Goal: Task Accomplishment & Management: Manage account settings

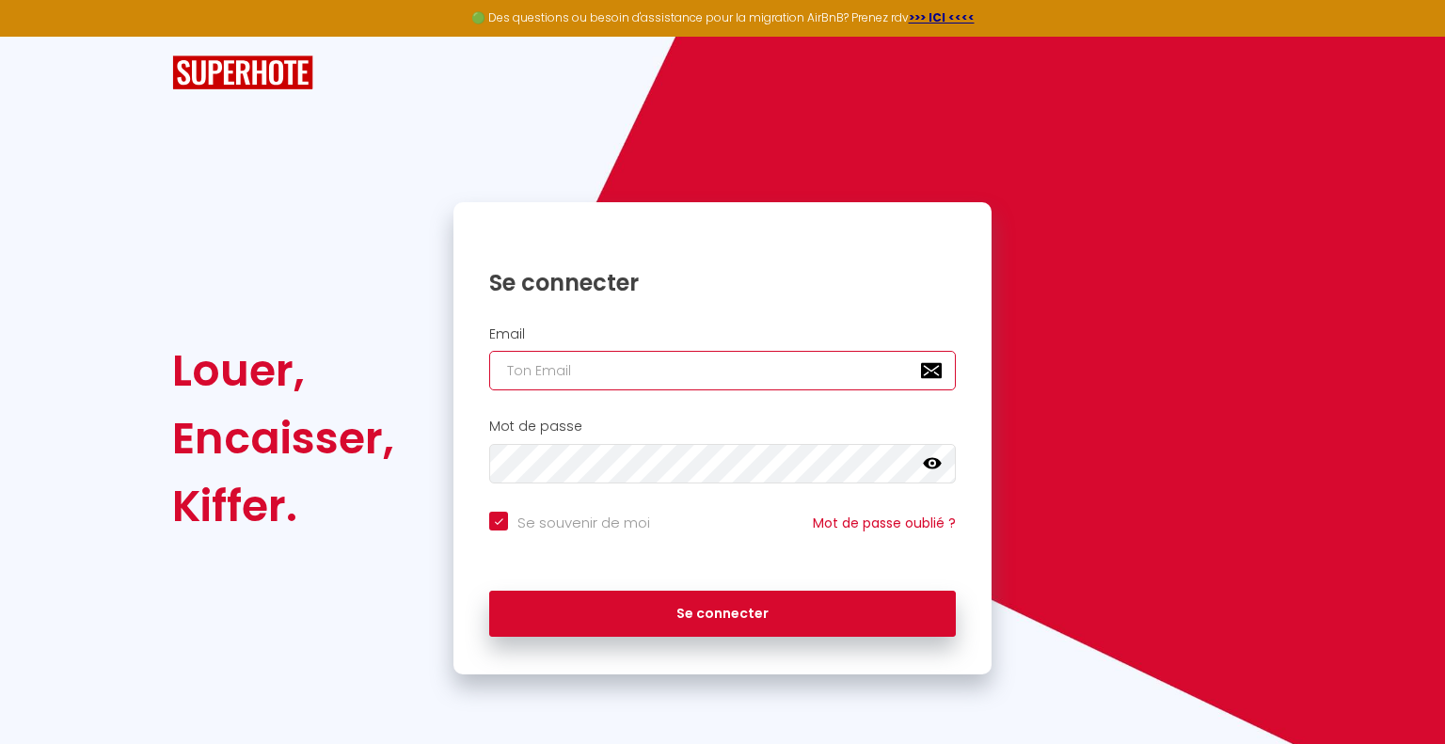
click at [499, 366] on input "email" at bounding box center [722, 371] width 466 height 40
type input "y"
checkbox input "true"
type input "yo"
checkbox input "true"
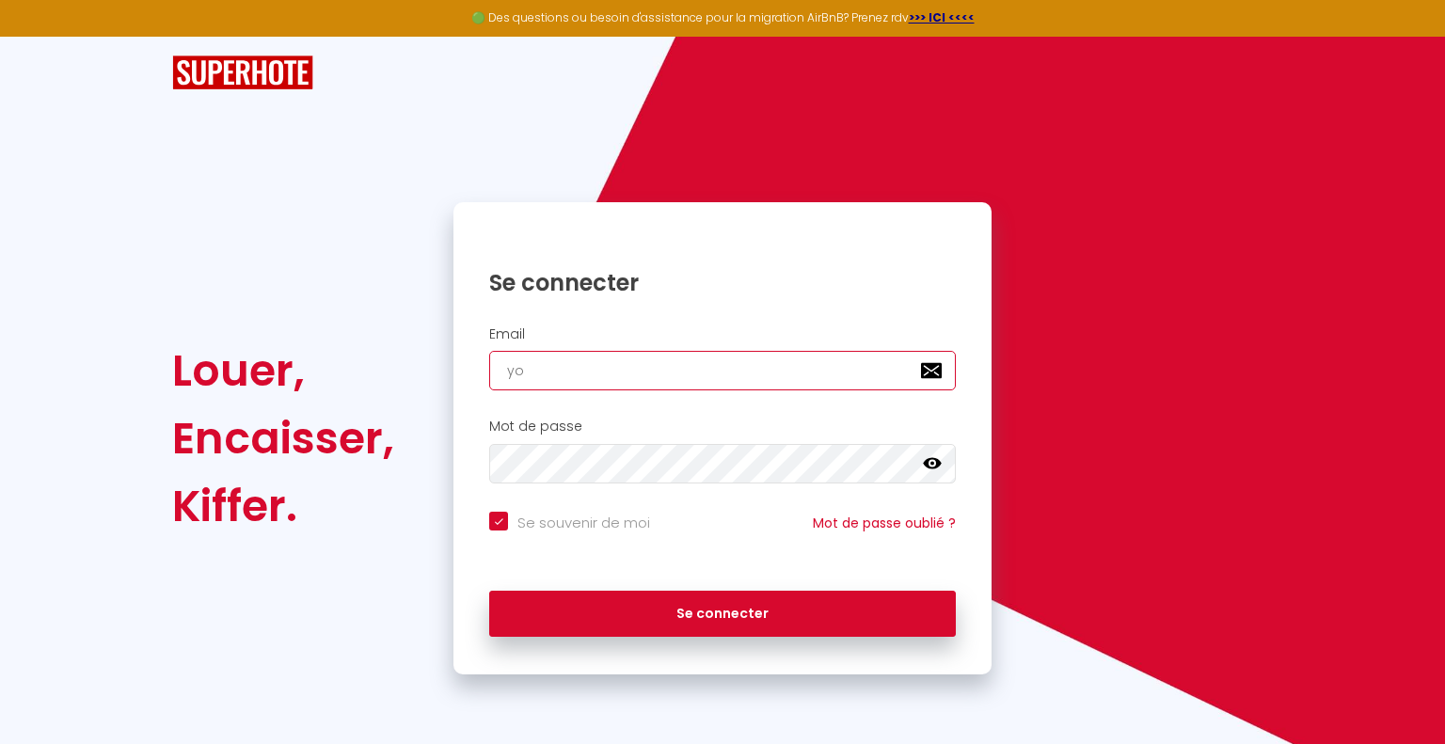
type input "yol"
checkbox input "true"
type input "yola"
checkbox input "true"
type input "[PERSON_NAME]"
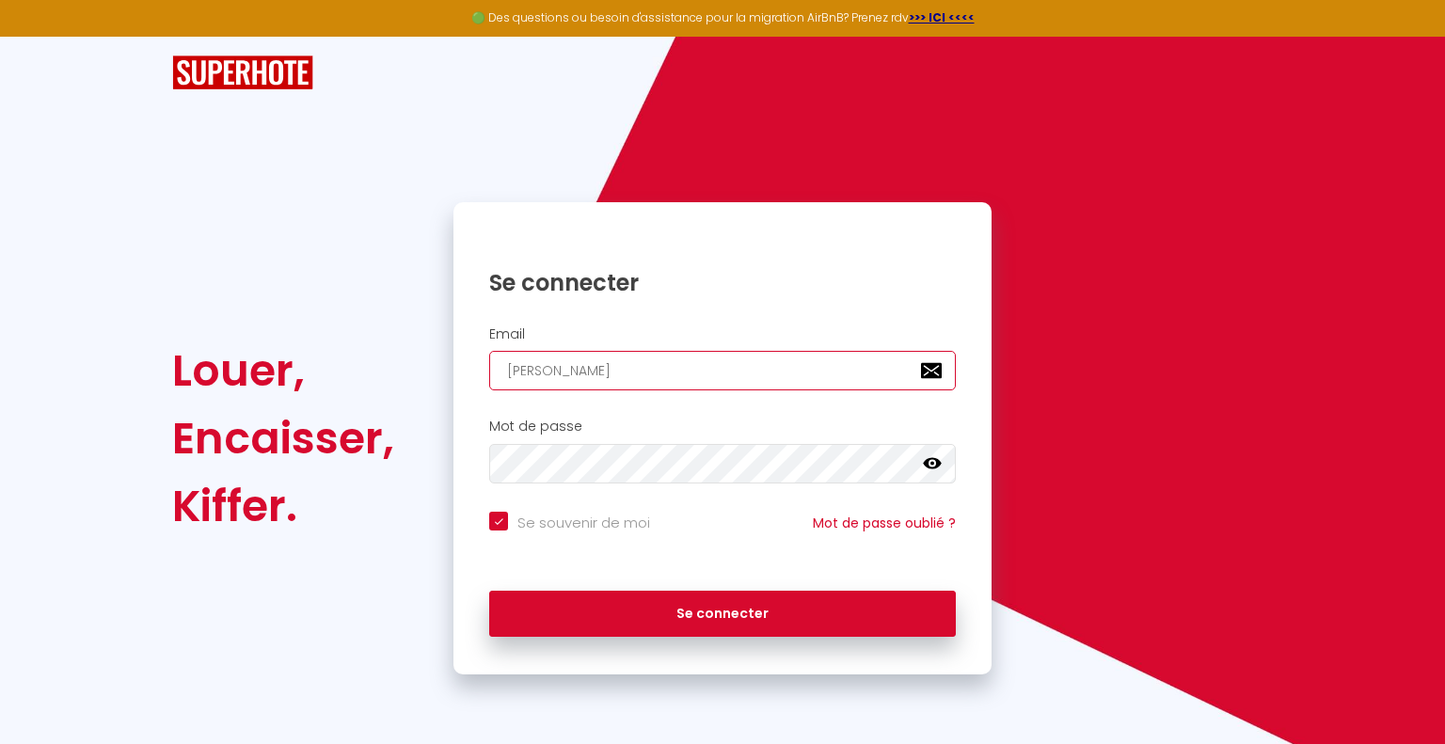
checkbox input "true"
type input "[PERSON_NAME]"
checkbox input "true"
type input "[PERSON_NAME]"
checkbox input "true"
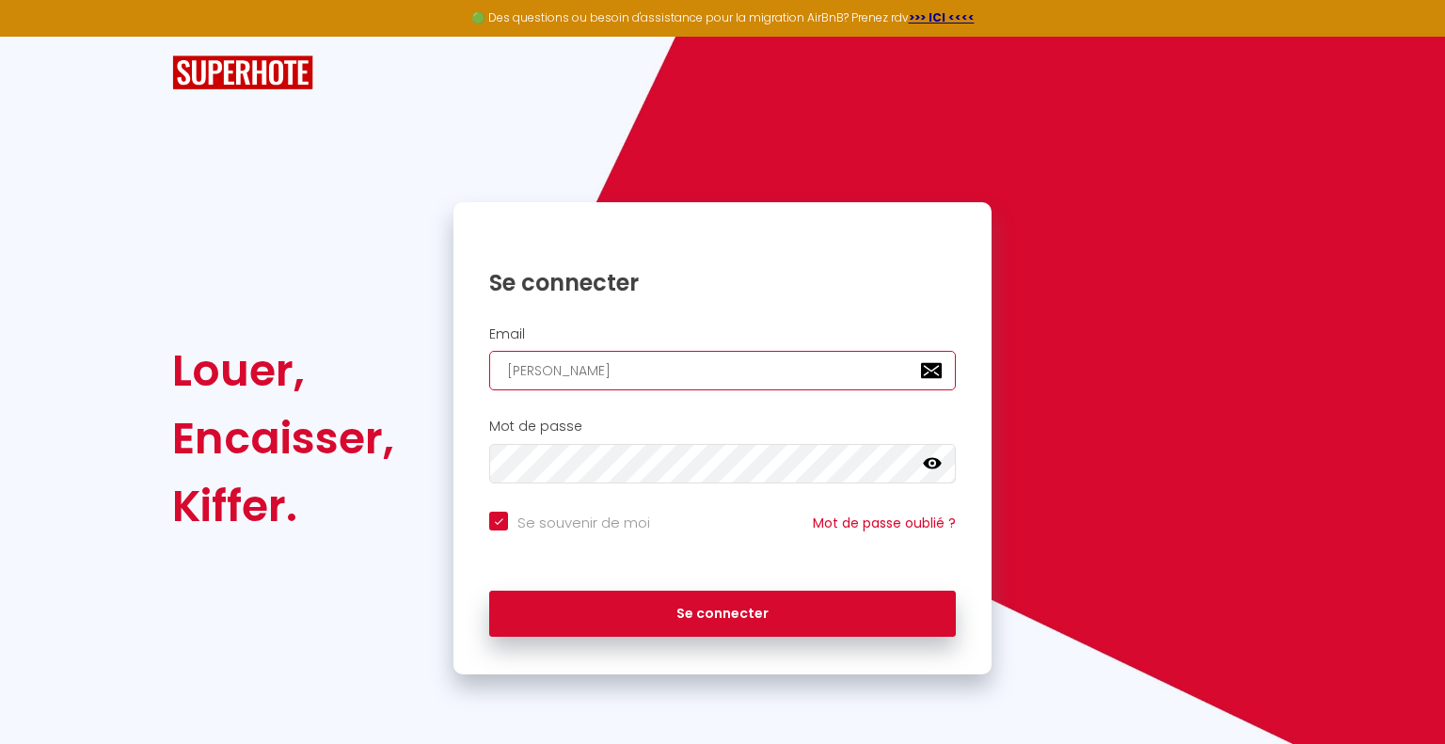
type input "[PERSON_NAME]."
checkbox input "true"
type input "[PERSON_NAME].c"
checkbox input "true"
type input "[PERSON_NAME][DOMAIN_NAME]"
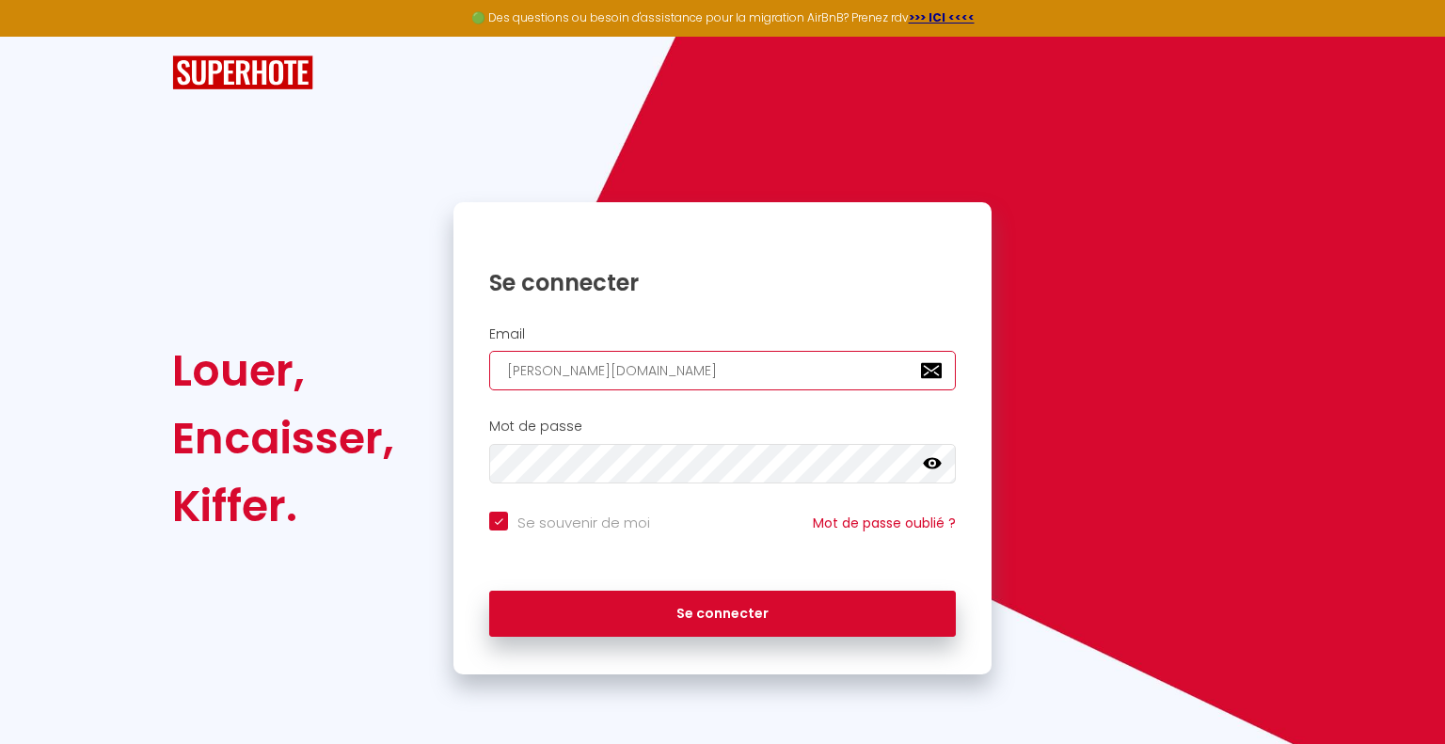
checkbox input "true"
type input "[PERSON_NAME].col"
checkbox input "true"
type input "[PERSON_NAME].coll"
checkbox input "true"
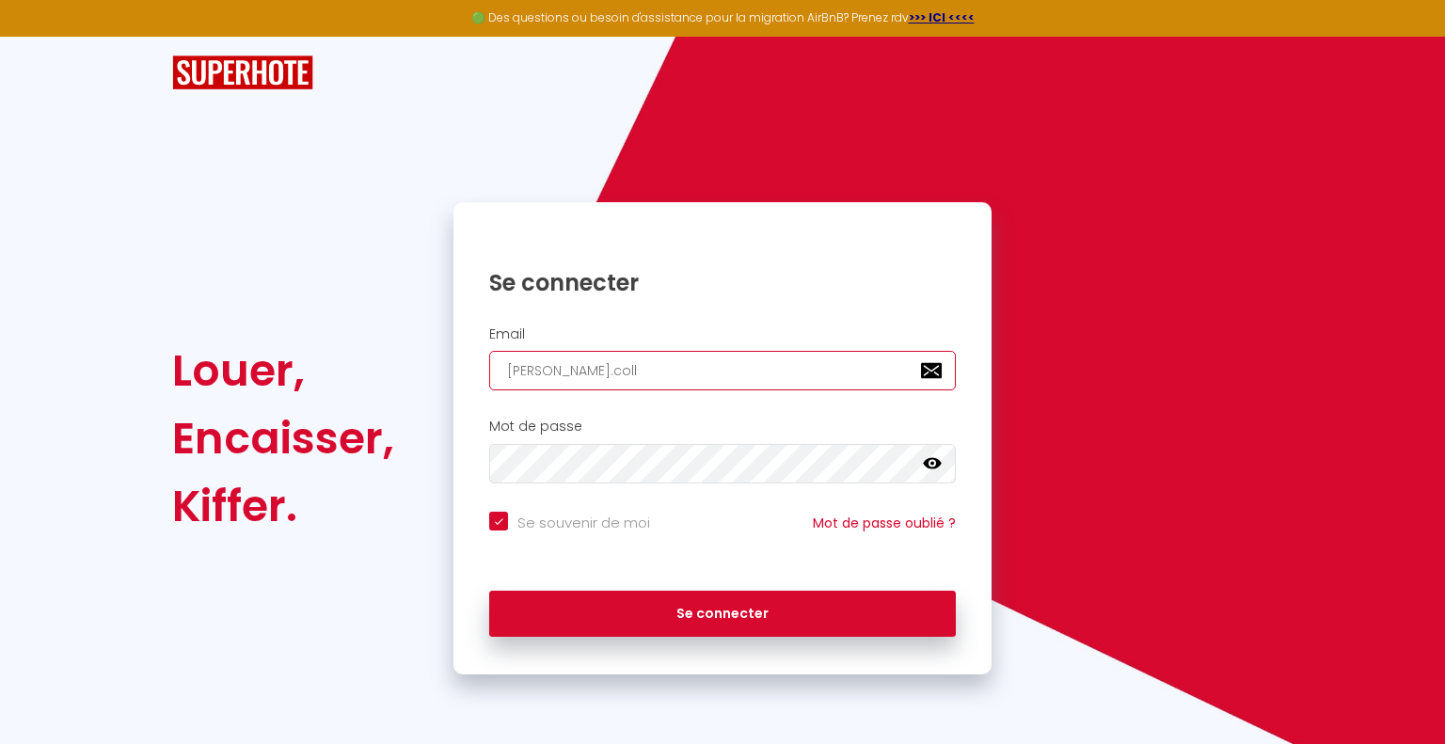
type input "[PERSON_NAME].[PERSON_NAME]"
checkbox input "true"
type input "[PERSON_NAME].collar"
checkbox input "true"
type input "[PERSON_NAME].[PERSON_NAME]"
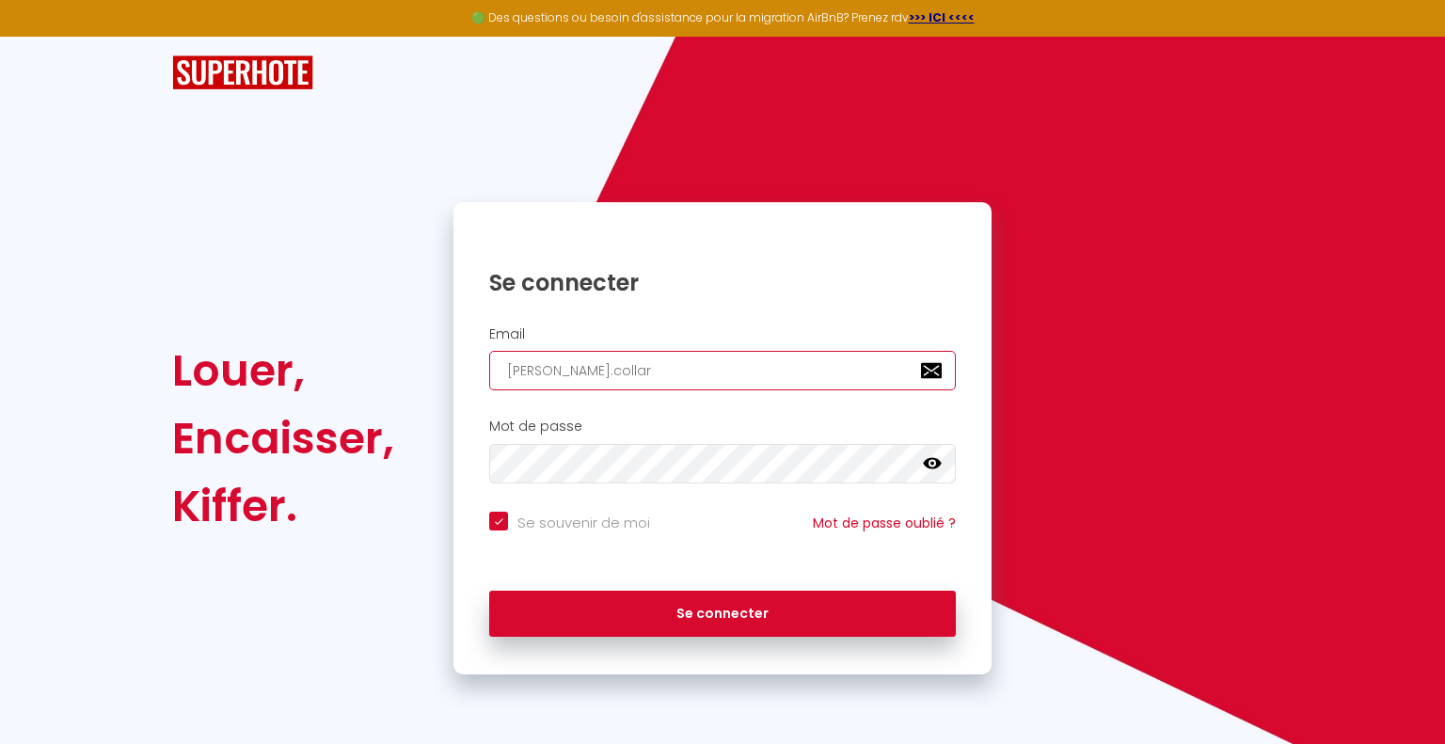
checkbox input "true"
type input "[PERSON_NAME].[PERSON_NAME]@"
checkbox input "true"
type input "[PERSON_NAME].[PERSON_NAME]@s"
checkbox input "true"
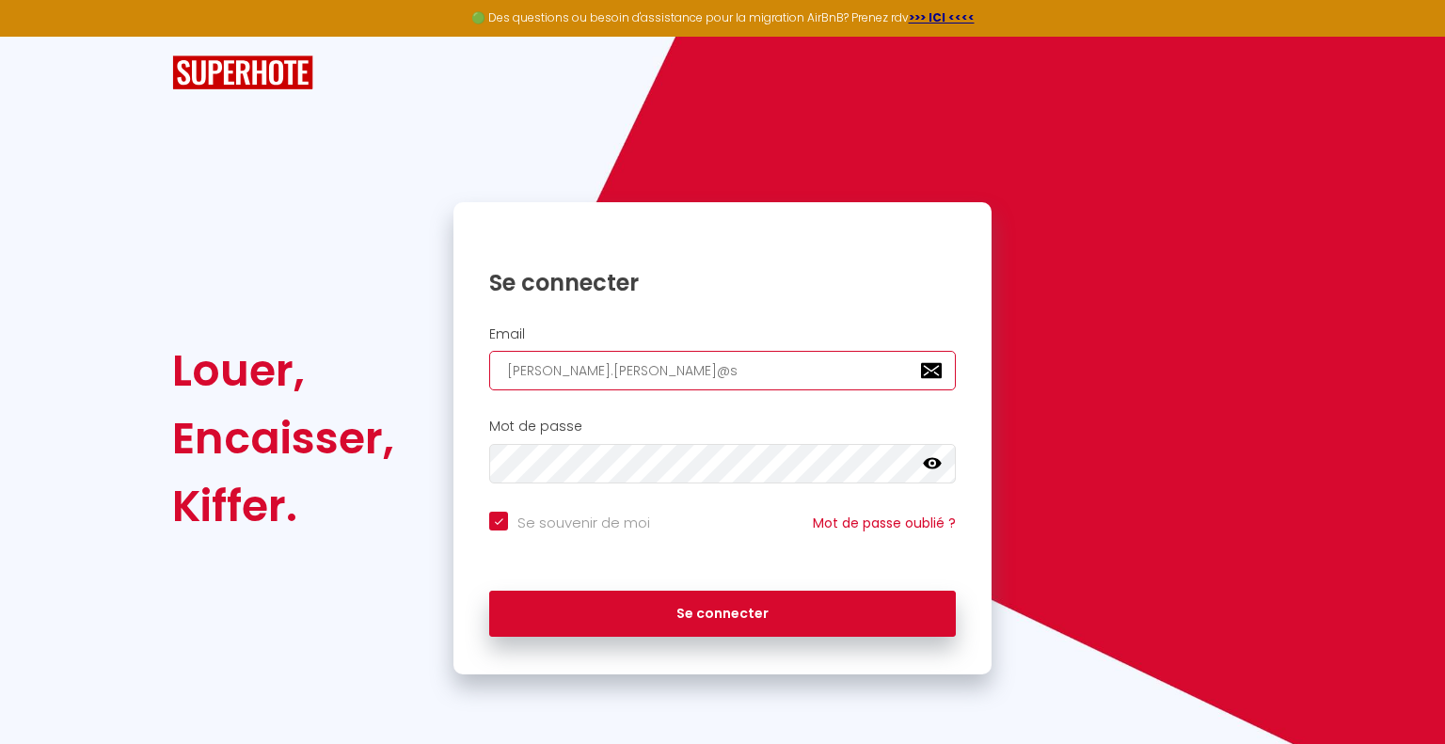
type input "[PERSON_NAME].[PERSON_NAME]@sk"
checkbox input "true"
type input "[PERSON_NAME].[PERSON_NAME]@sky"
checkbox input "true"
type input "[PERSON_NAME].[PERSON_NAME]@skyn"
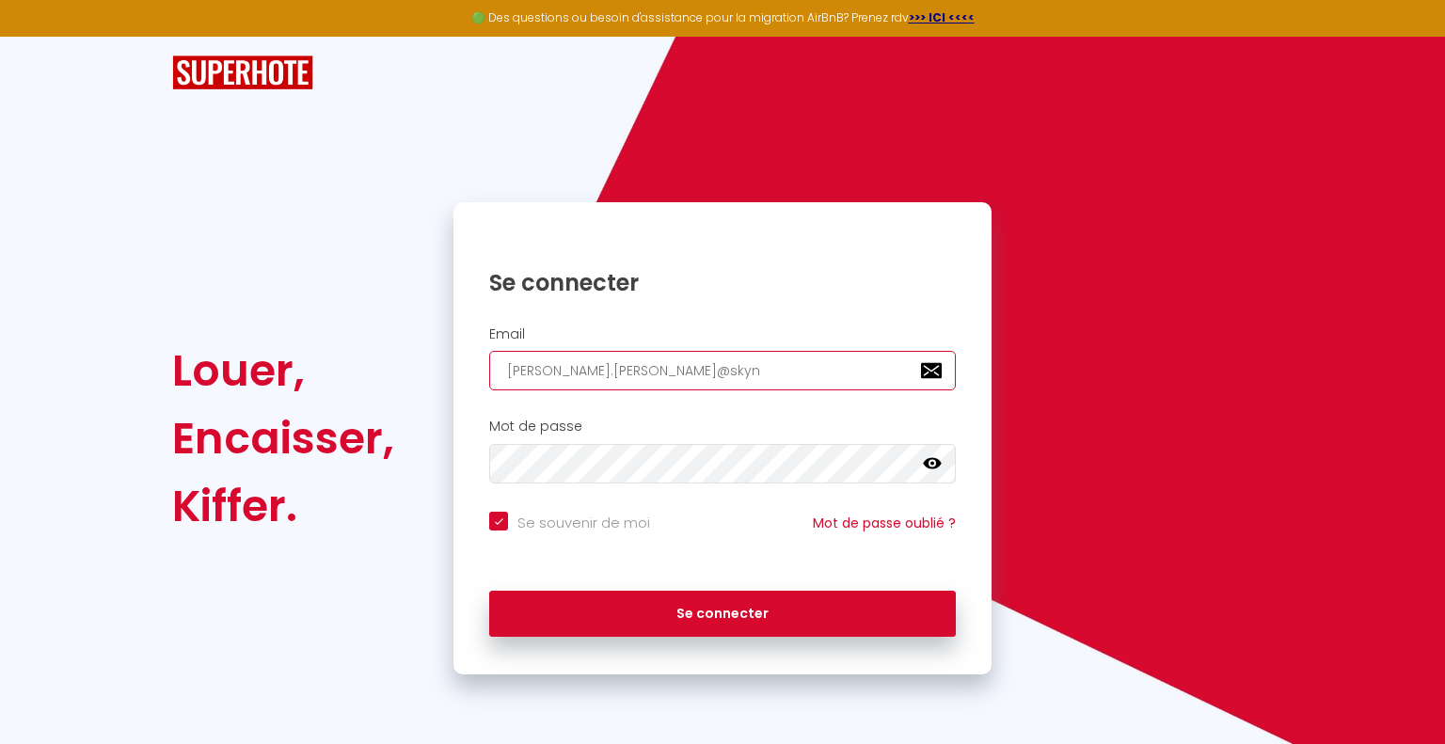
checkbox input "true"
type input "[PERSON_NAME].[PERSON_NAME]@skyne"
checkbox input "true"
type input "[PERSON_NAME][EMAIL_ADDRESS][PERSON_NAME]"
checkbox input "true"
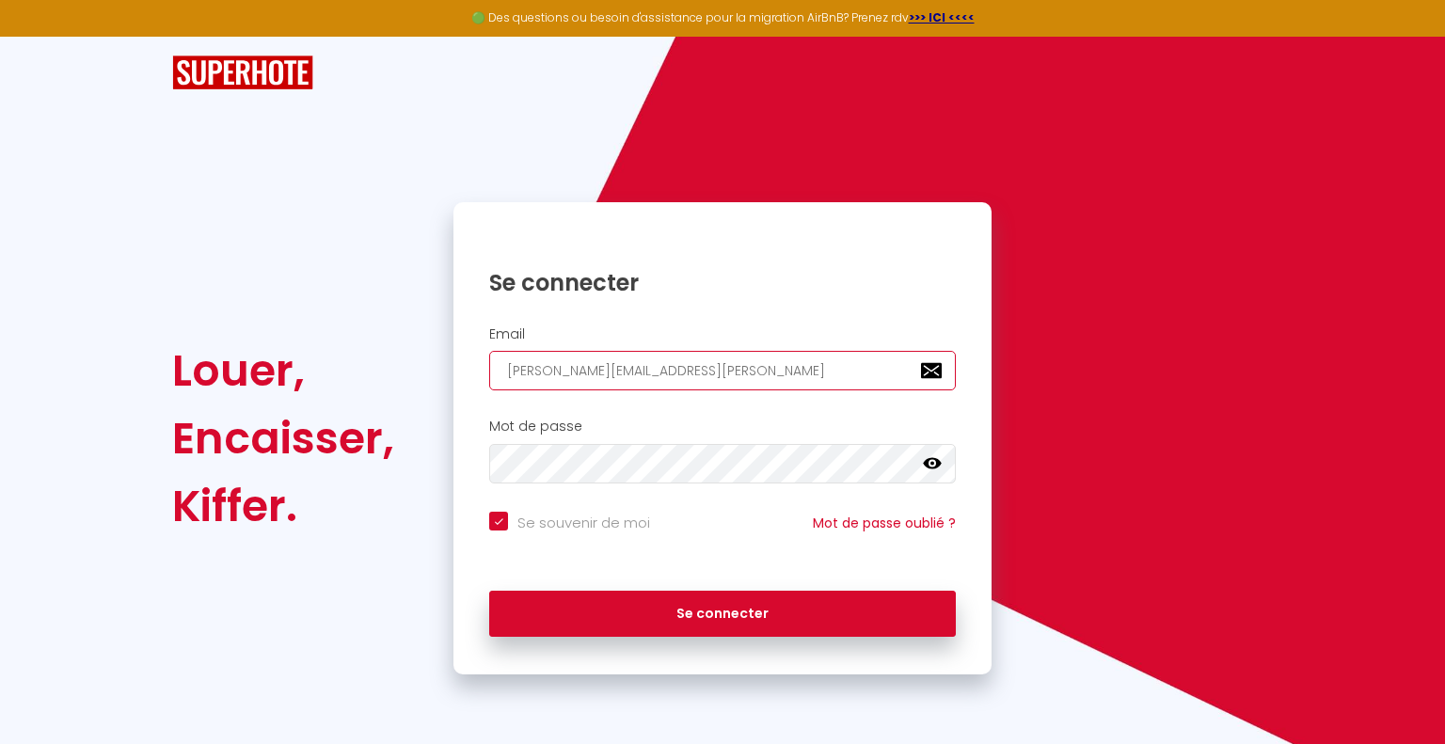
type input "[PERSON_NAME][EMAIL_ADDRESS][PERSON_NAME]."
checkbox input "true"
type input "[PERSON_NAME].[PERSON_NAME]@skynet.b"
checkbox input "true"
type input "[PERSON_NAME][EMAIL_ADDRESS][PERSON_NAME][DOMAIN_NAME]"
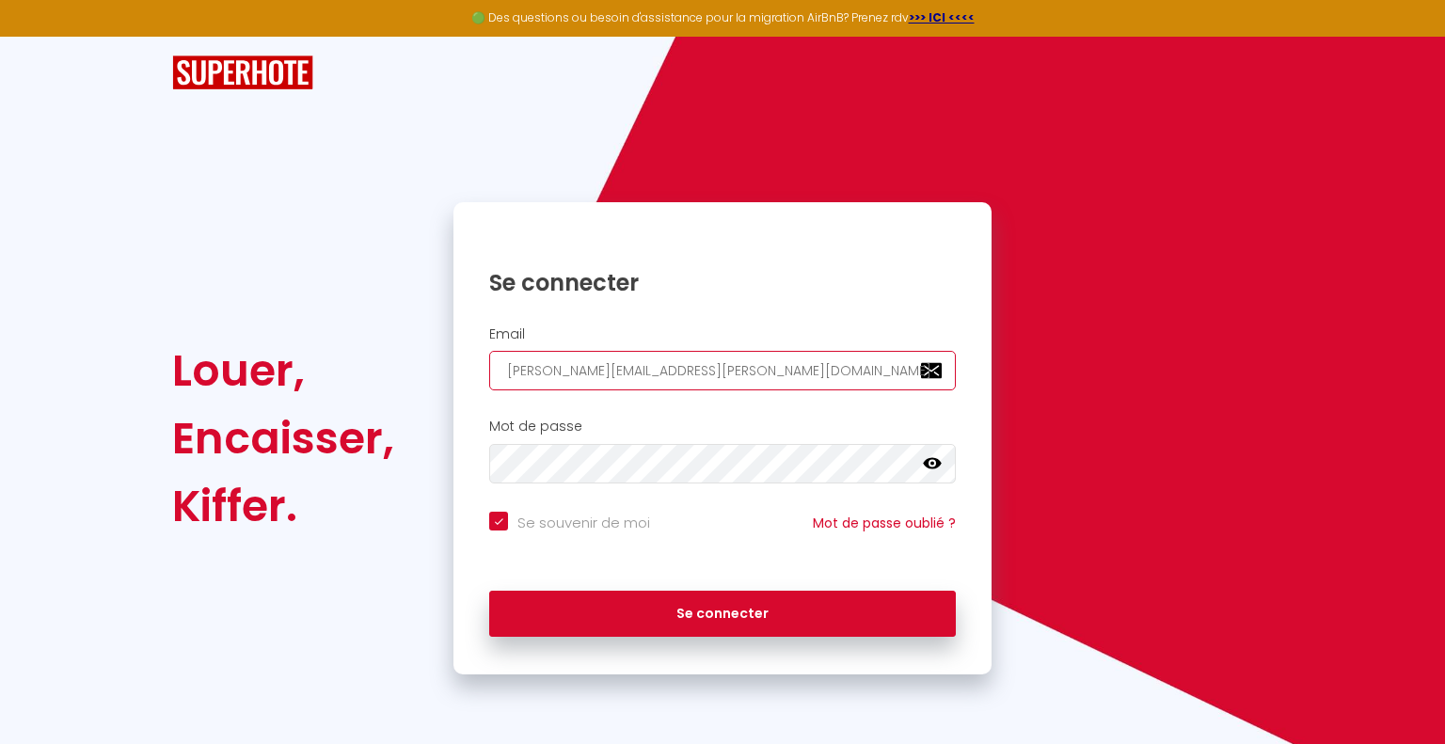
checkbox input "true"
type input "[PERSON_NAME][EMAIL_ADDRESS][PERSON_NAME][DOMAIN_NAME]"
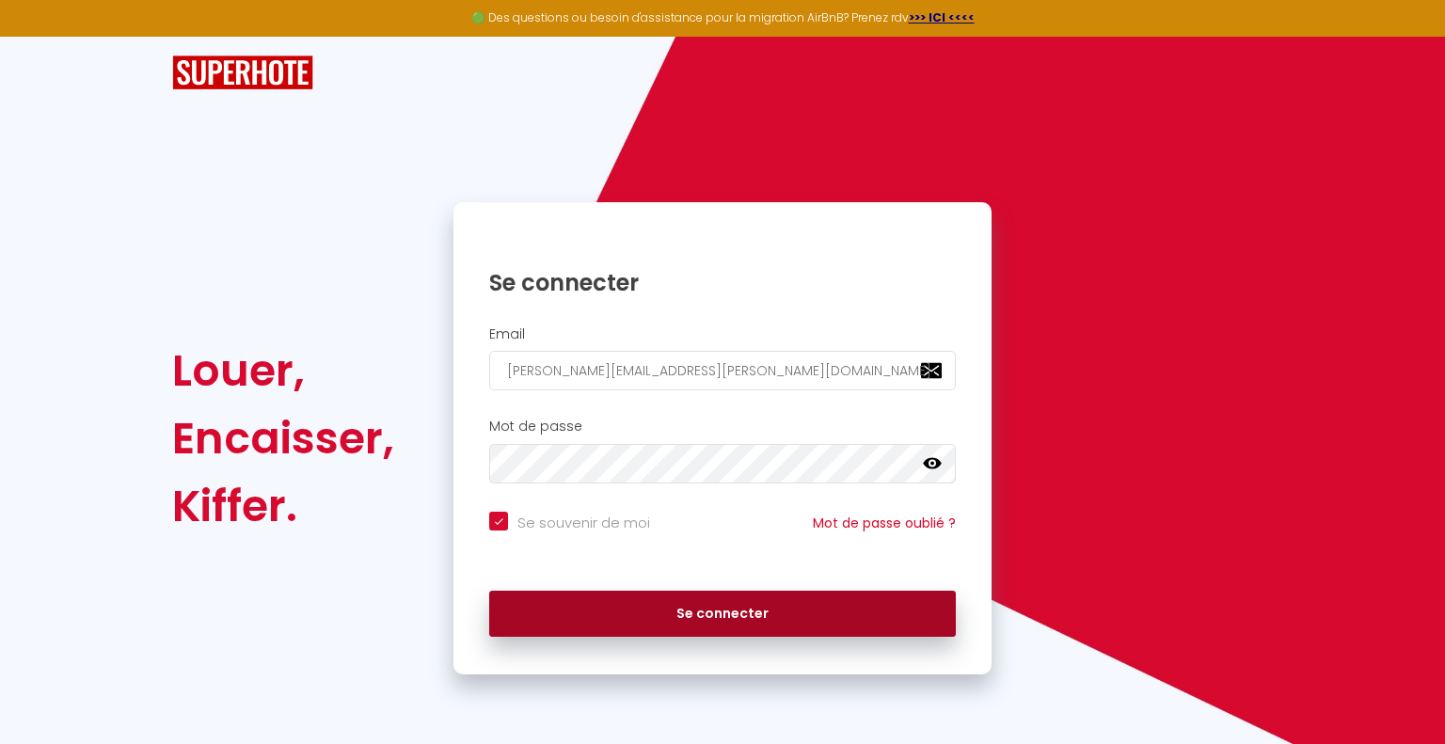
click at [725, 624] on button "Se connecter" at bounding box center [722, 614] width 466 height 47
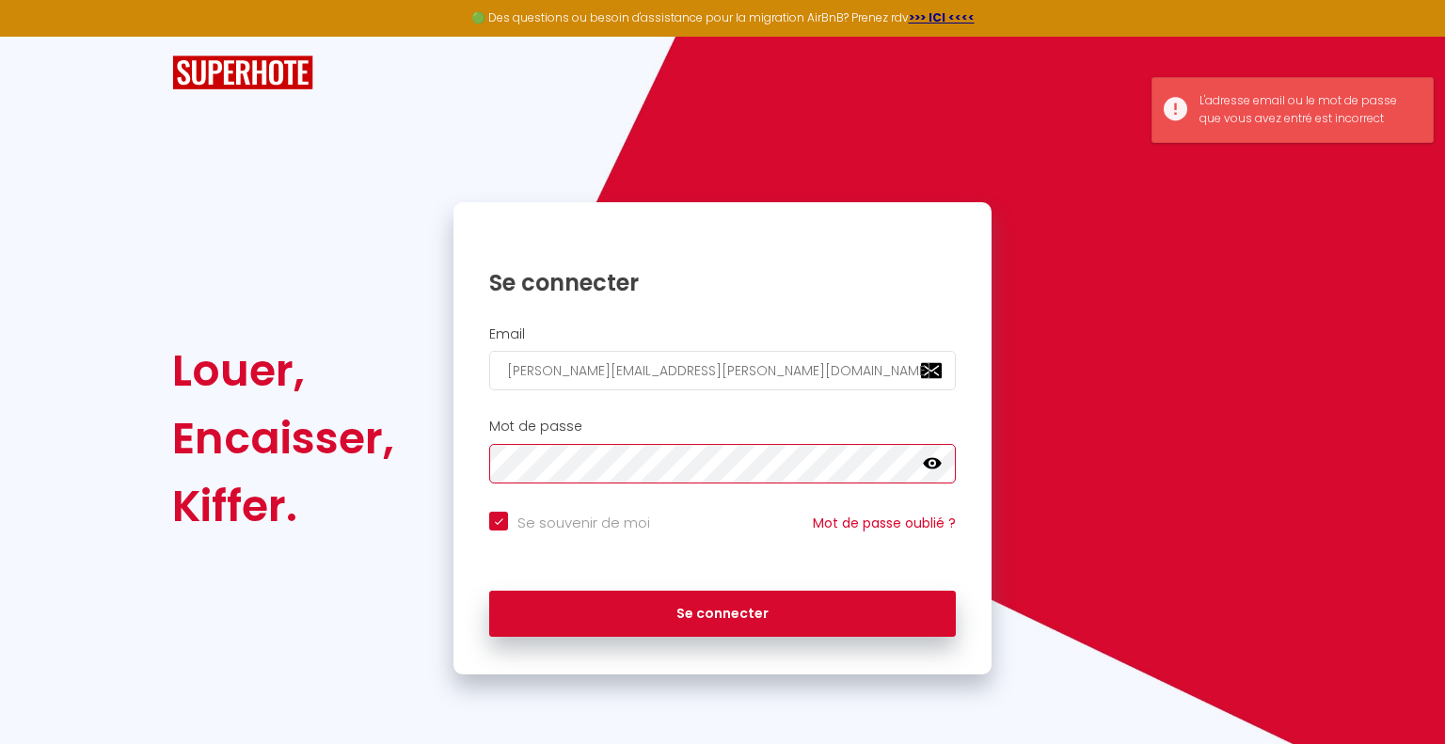
click at [450, 449] on div "Se connecter Email [PERSON_NAME][EMAIL_ADDRESS][PERSON_NAME][DOMAIN_NAME] Mot d…" at bounding box center [722, 438] width 562 height 472
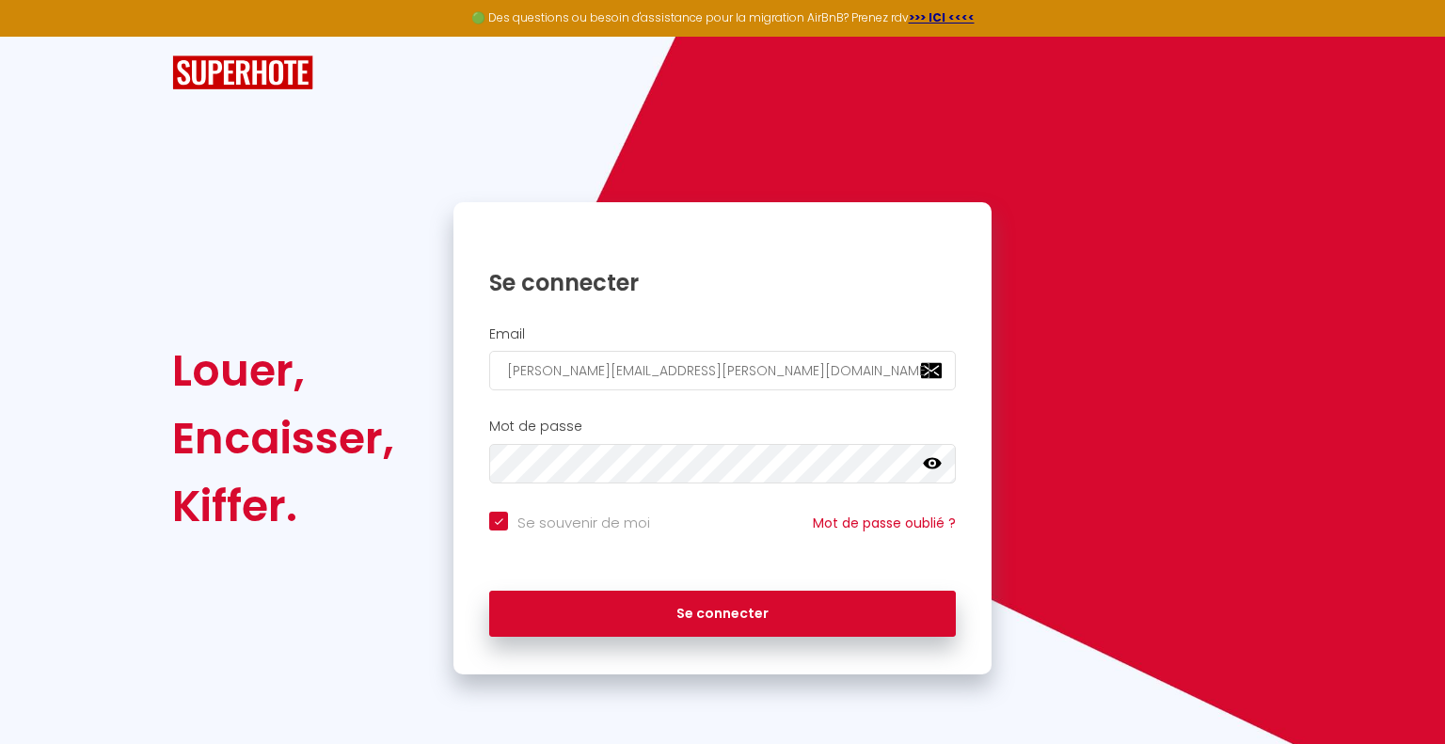
click at [934, 463] on icon at bounding box center [932, 463] width 19 height 19
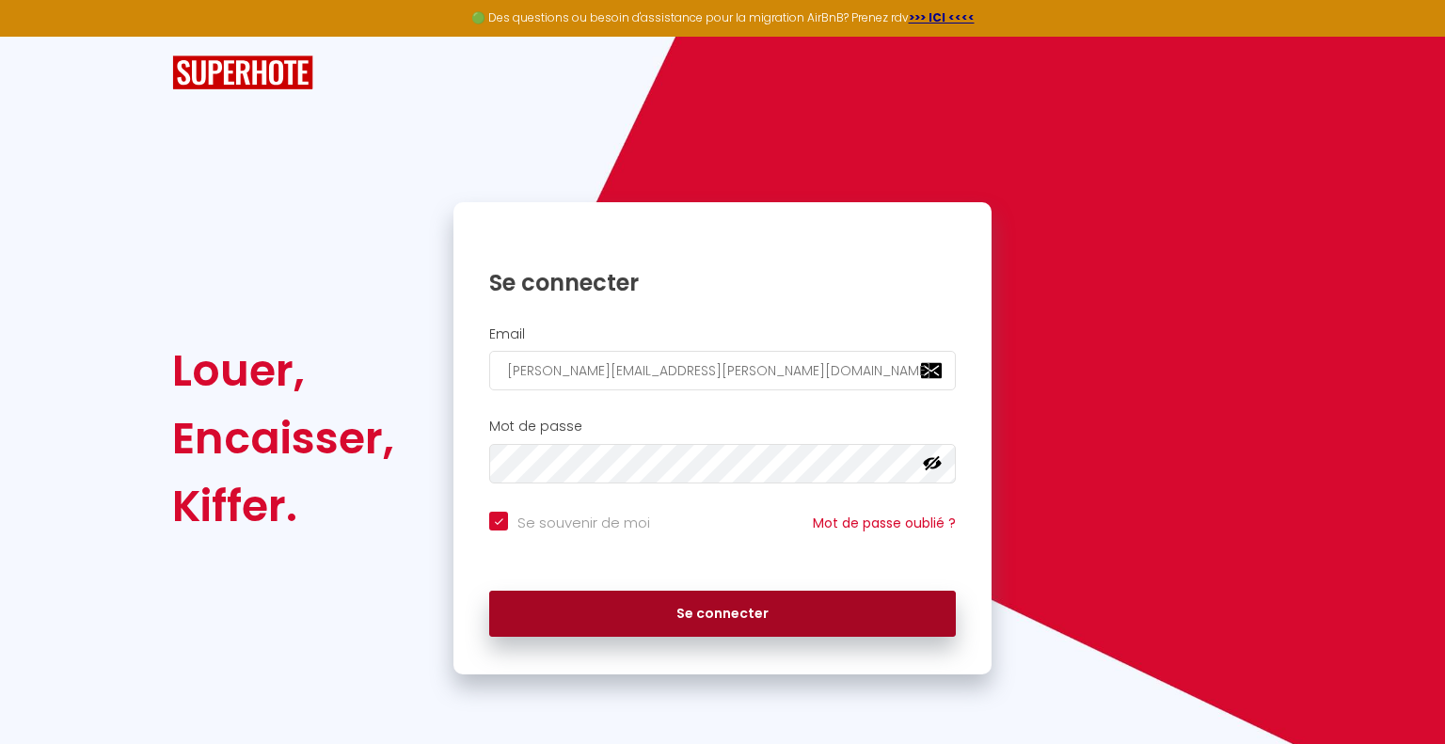
click at [634, 612] on button "Se connecter" at bounding box center [722, 614] width 466 height 47
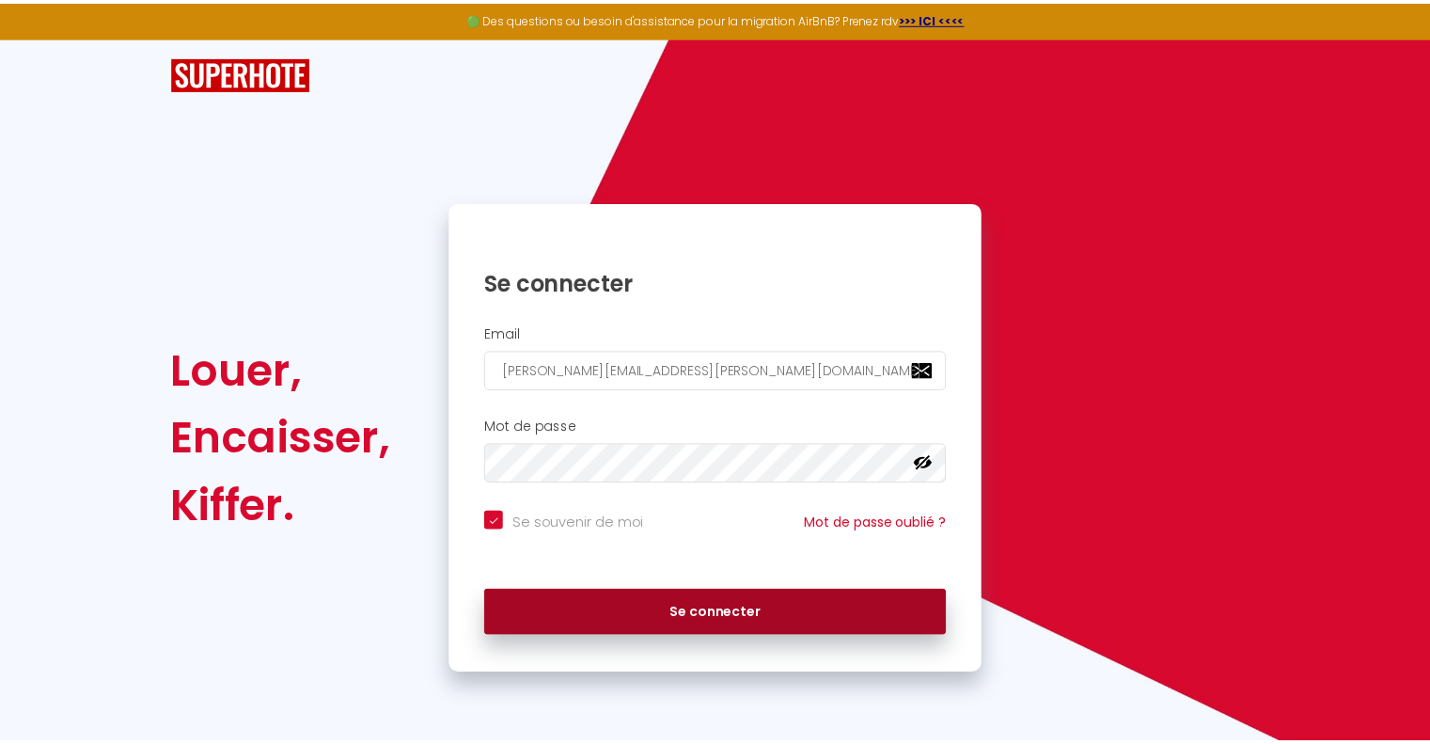
checkbox input "true"
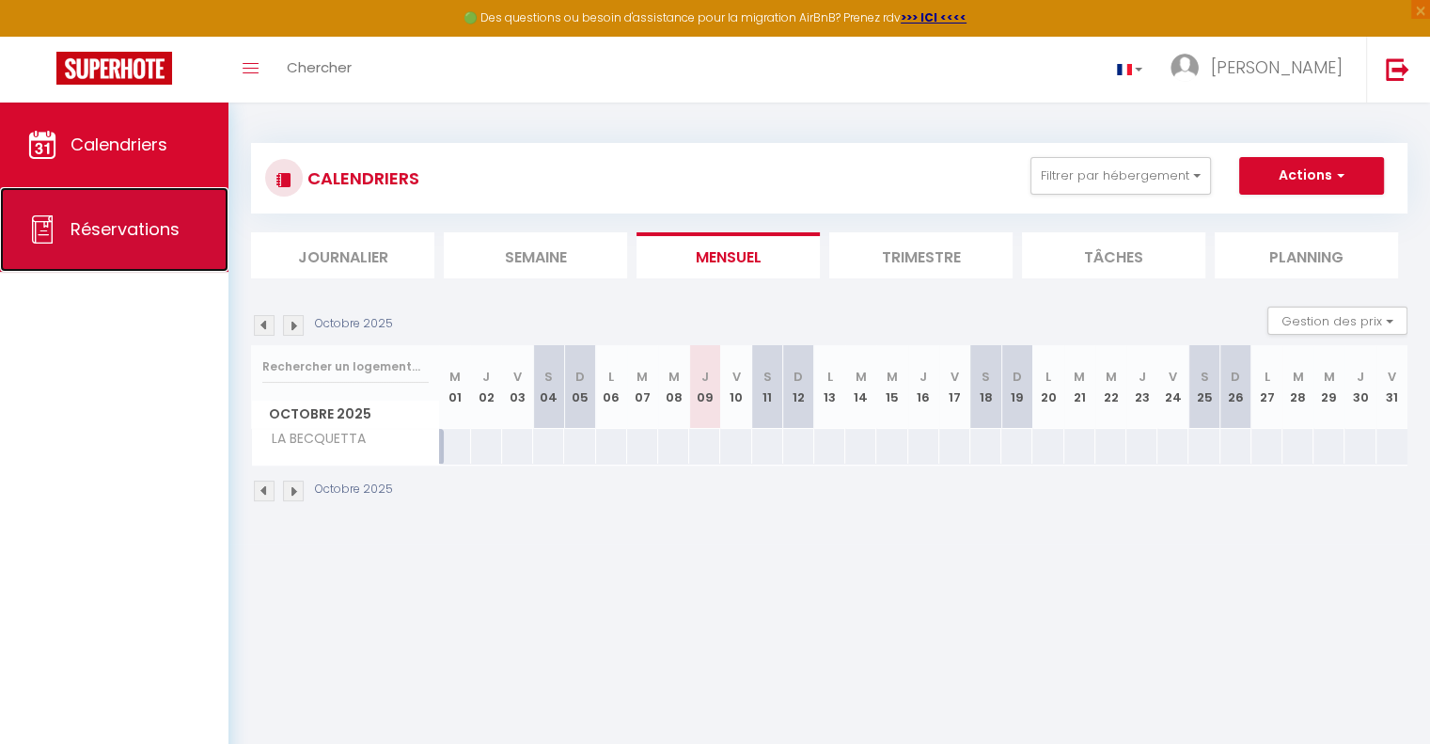
click at [117, 255] on link "Réservations" at bounding box center [114, 229] width 229 height 85
select select "not_cancelled"
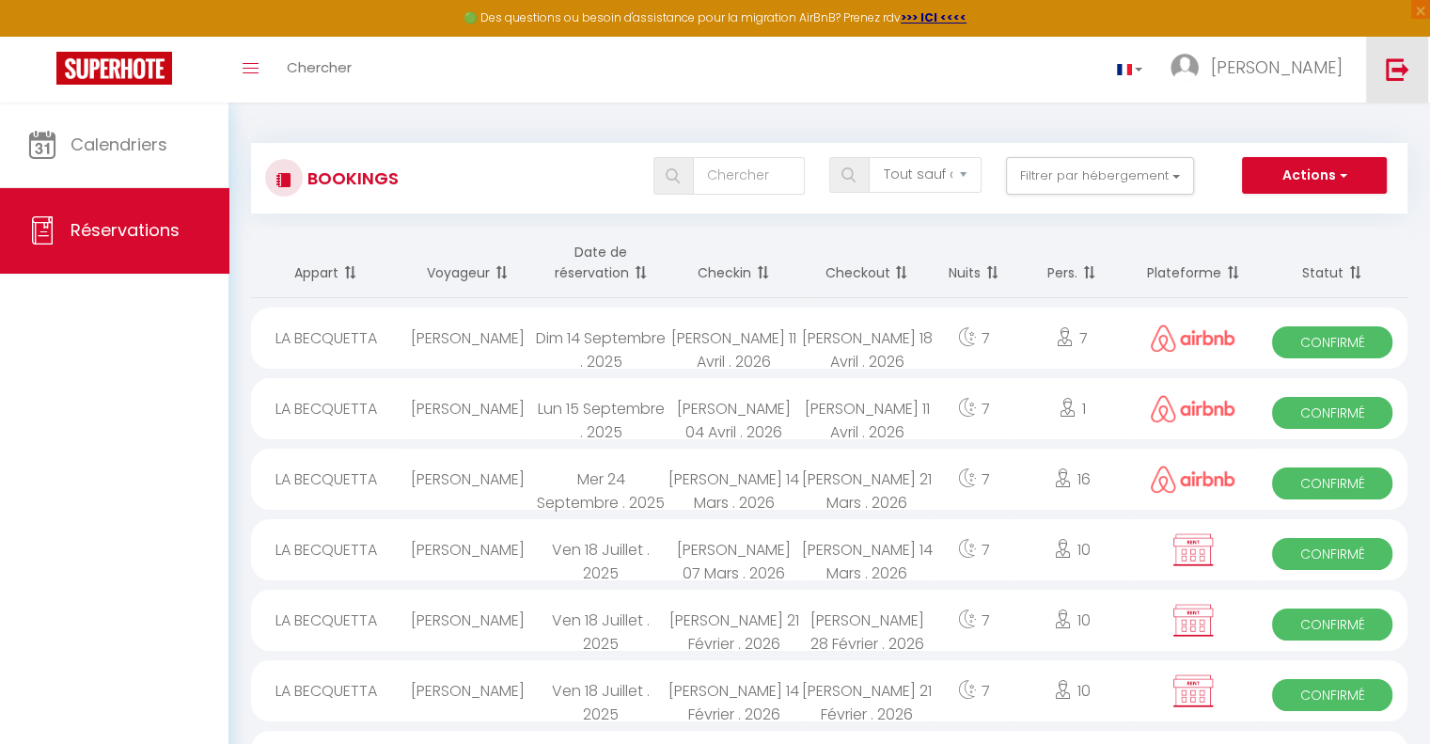
click at [1389, 62] on img at bounding box center [1398, 69] width 24 height 24
